Goal: Find specific page/section: Find specific page/section

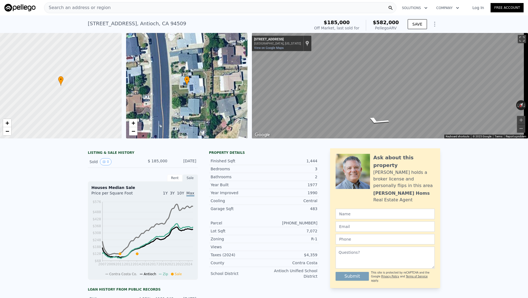
click at [84, 7] on span "Search an address or region" at bounding box center [77, 7] width 66 height 7
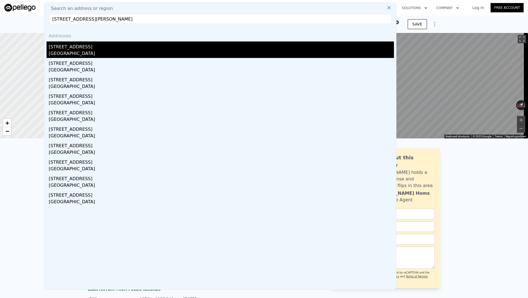
type input "[STREET_ADDRESS][PERSON_NAME]"
click at [58, 48] on div "[STREET_ADDRESS]" at bounding box center [221, 46] width 345 height 9
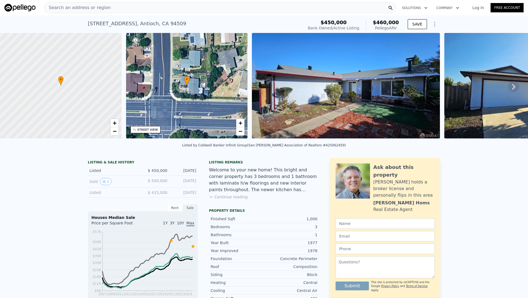
click at [201, 70] on div "• + −" at bounding box center [187, 86] width 122 height 106
click at [238, 124] on span "+" at bounding box center [240, 123] width 4 height 7
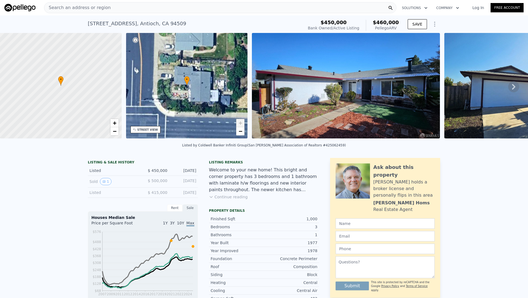
click at [238, 124] on span "+" at bounding box center [240, 123] width 4 height 7
click at [242, 133] on span "−" at bounding box center [240, 131] width 4 height 7
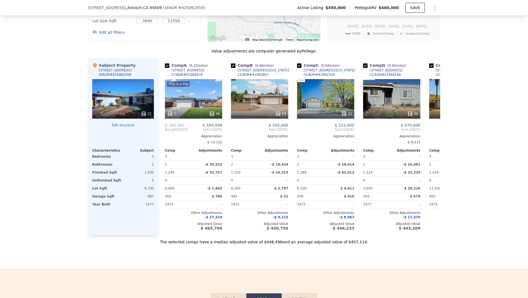
scroll to position [521, 0]
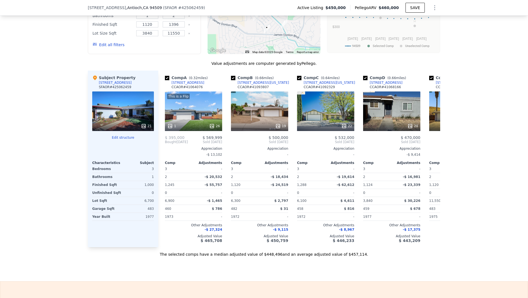
click at [142, 114] on div "21" at bounding box center [123, 112] width 62 height 40
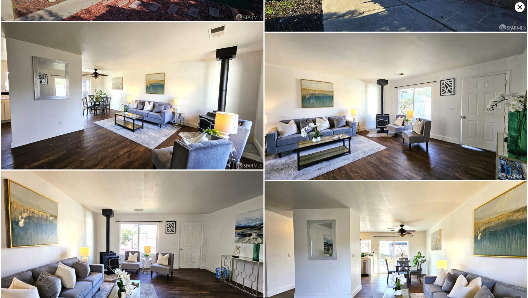
scroll to position [0, 0]
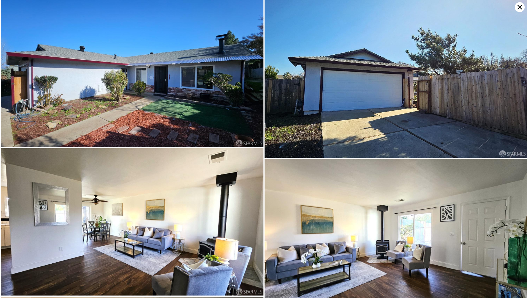
click at [517, 8] on icon at bounding box center [519, 7] width 10 height 10
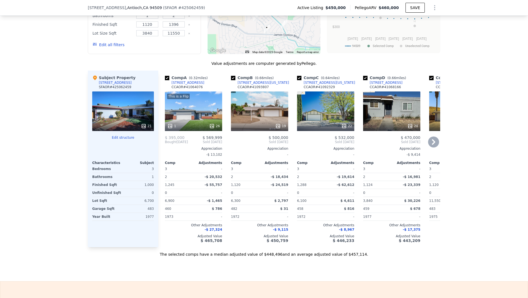
click at [322, 115] on div "22" at bounding box center [325, 112] width 57 height 40
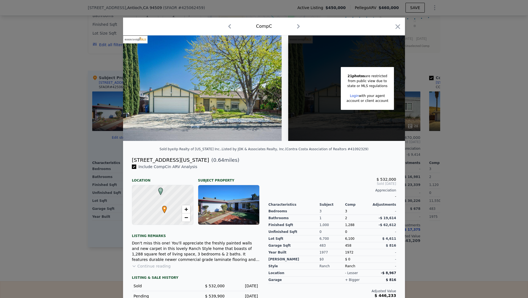
click at [70, 147] on div at bounding box center [264, 149] width 528 height 298
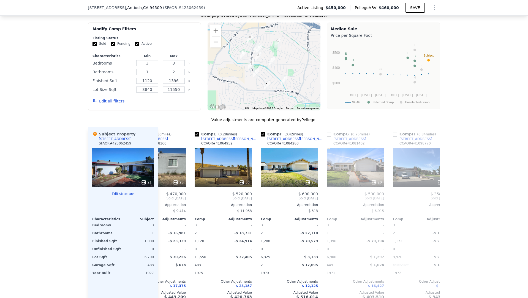
scroll to position [438, 0]
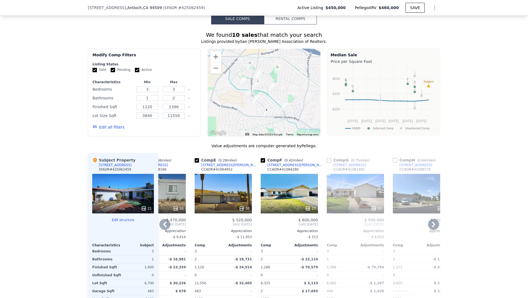
click at [260, 163] on input "checkbox" at bounding box center [262, 160] width 4 height 4
checkbox input "false"
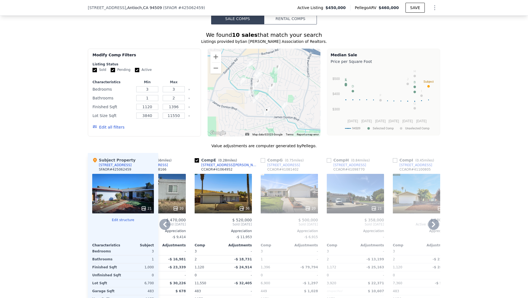
click at [260, 163] on input "checkbox" at bounding box center [262, 160] width 4 height 4
checkbox input "true"
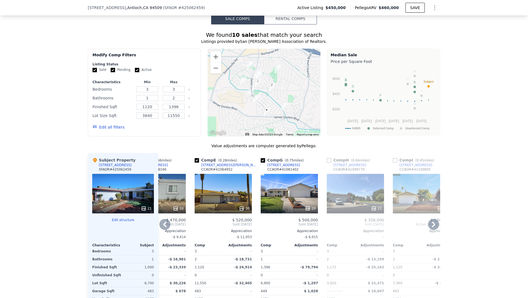
click at [287, 191] on div "20" at bounding box center [288, 194] width 57 height 40
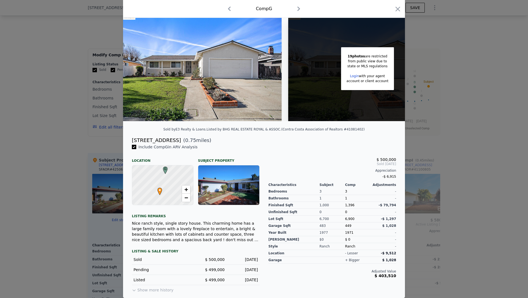
scroll to position [24, 0]
click at [396, 10] on icon "button" at bounding box center [397, 9] width 5 height 5
